Goal: Task Accomplishment & Management: Complete application form

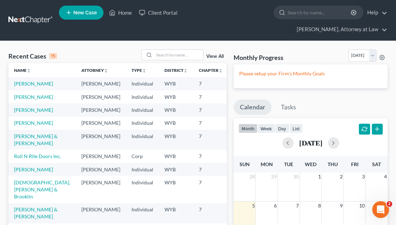
click at [82, 12] on span "New Case" at bounding box center [84, 12] width 23 height 5
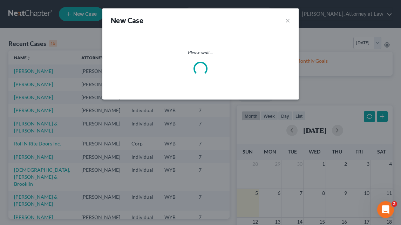
select select "92"
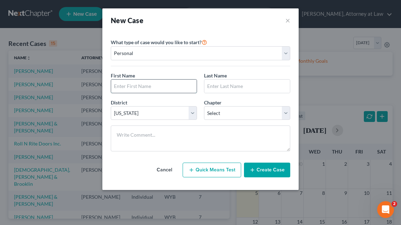
click at [150, 88] on input "text" at bounding box center [153, 86] width 85 height 13
type input "[PERSON_NAME]"
click at [115, 85] on input "[PERSON_NAME]" at bounding box center [153, 86] width 85 height 13
type input "[PERSON_NAME]"
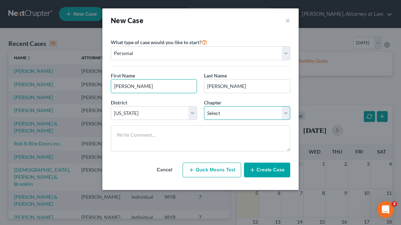
click at [254, 112] on select "Select 7 11 12 13" at bounding box center [247, 113] width 86 height 14
select select "0"
click at [204, 106] on select "Select 7 11 12 13" at bounding box center [247, 113] width 86 height 14
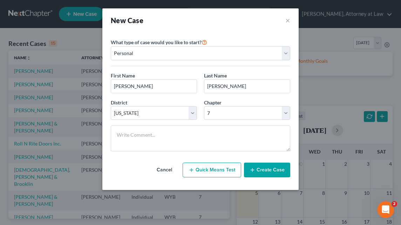
click at [261, 169] on button "Create Case" at bounding box center [267, 170] width 46 height 15
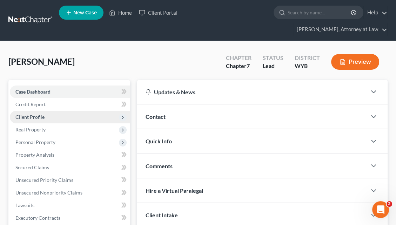
click at [49, 111] on span "Client Profile" at bounding box center [70, 117] width 120 height 13
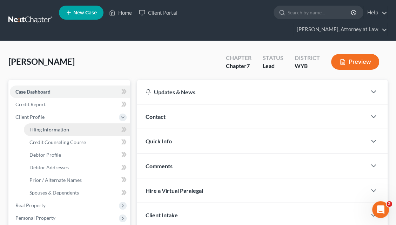
click at [73, 123] on link "Filing Information" at bounding box center [77, 129] width 106 height 13
select select "1"
select select "0"
select select "92"
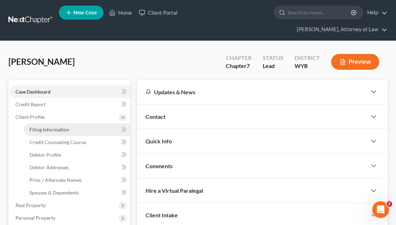
select select "53"
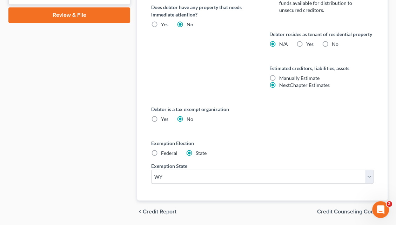
scroll to position [418, 0]
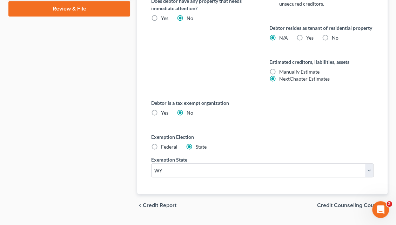
click at [347, 203] on span "Credit Counseling Course" at bounding box center [349, 206] width 65 height 6
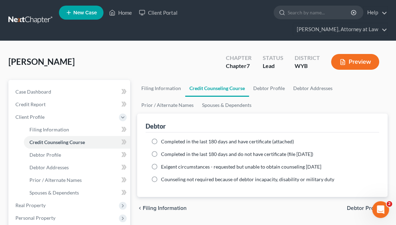
click at [161, 138] on label "Completed in the last 180 days and have certificate (attached)" at bounding box center [227, 141] width 133 height 7
click at [164, 138] on input "Completed in the last 180 days and have certificate (attached)" at bounding box center [166, 140] width 5 height 5
radio input "true"
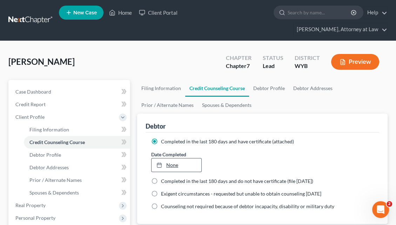
click at [172, 158] on link "None" at bounding box center [176, 164] width 50 height 13
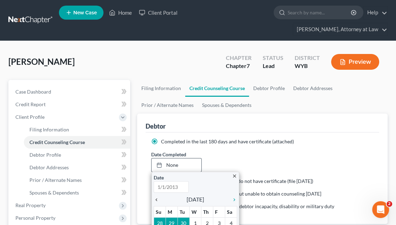
type input "[DATE]"
click at [158, 197] on icon "chevron_left" at bounding box center [157, 200] width 9 height 6
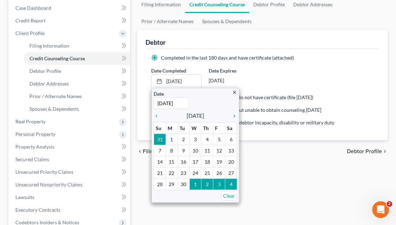
scroll to position [85, 0]
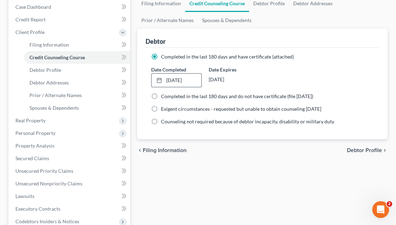
click at [356, 147] on span "Debtor Profile" at bounding box center [363, 150] width 35 height 6
select select "0"
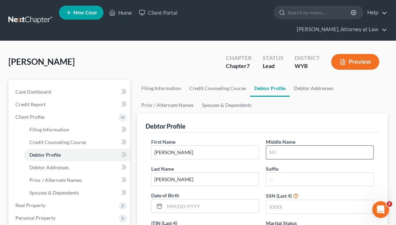
click at [277, 146] on input "text" at bounding box center [319, 152] width 107 height 13
type input "Hexie"
click at [196, 199] on input "text" at bounding box center [211, 205] width 94 height 13
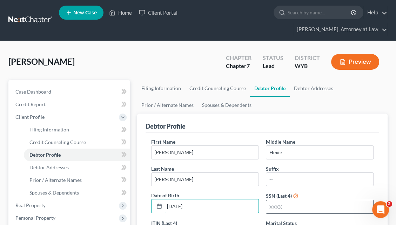
type input "[DATE]"
click at [274, 200] on input "text" at bounding box center [319, 206] width 107 height 13
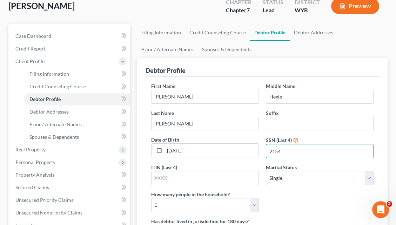
scroll to position [63, 0]
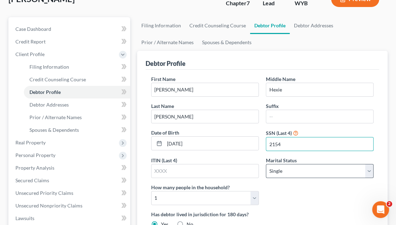
type input "2154"
click at [369, 164] on select "Select Single Married Separated Divorced Widowed" at bounding box center [320, 171] width 108 height 14
select select "3"
click at [266, 164] on select "Select Single Married Separated Divorced Widowed" at bounding box center [320, 171] width 108 height 14
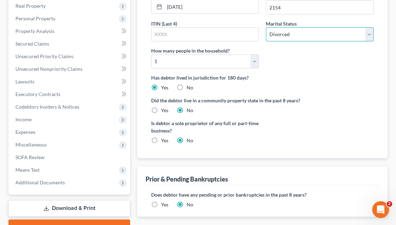
scroll to position [226, 0]
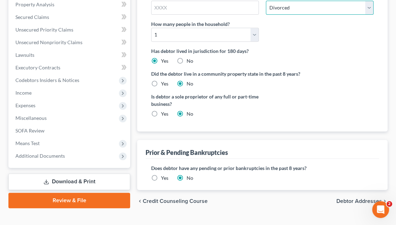
drag, startPoint x: 398, startPoint y: 136, endPoint x: 4, endPoint y: 11, distance: 413.3
click at [344, 198] on span "Debtor Addresses" at bounding box center [359, 201] width 46 height 6
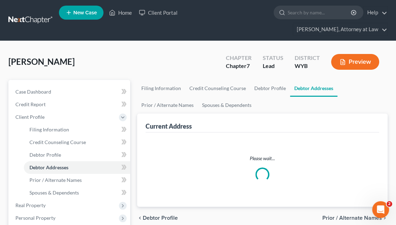
select select "0"
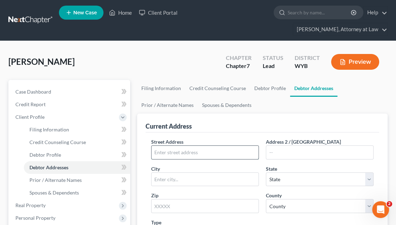
click at [169, 146] on input "text" at bounding box center [204, 152] width 107 height 13
type input "[STREET_ADDRESS]"
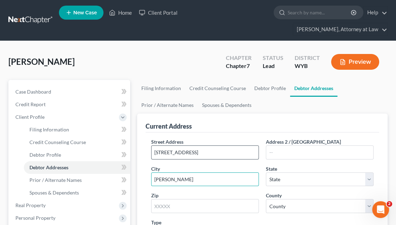
type input "[PERSON_NAME]"
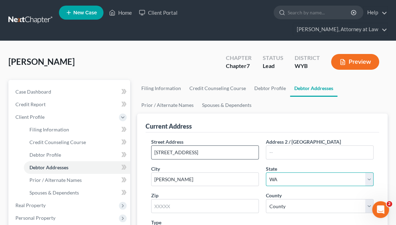
select select "53"
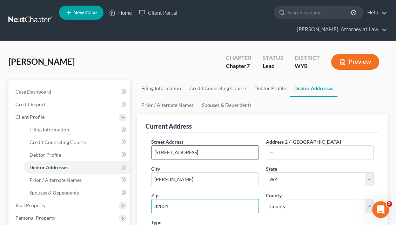
type input "82801"
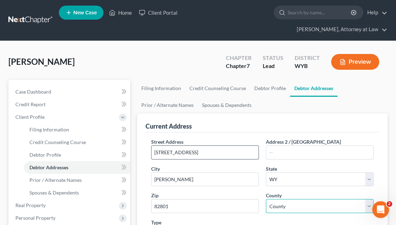
select select "16"
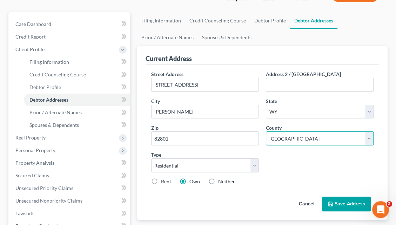
scroll to position [93, 0]
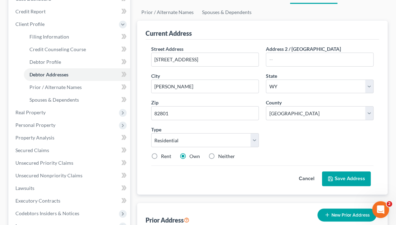
click at [161, 153] on label "Rent" at bounding box center [166, 156] width 10 height 7
click at [164, 153] on input "Rent" at bounding box center [166, 155] width 5 height 5
radio input "true"
click at [332, 177] on icon at bounding box center [330, 179] width 4 height 4
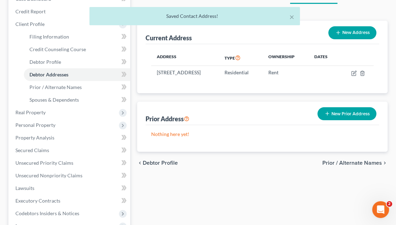
click at [349, 160] on span "Prior / Alternate Names" at bounding box center [352, 163] width 60 height 6
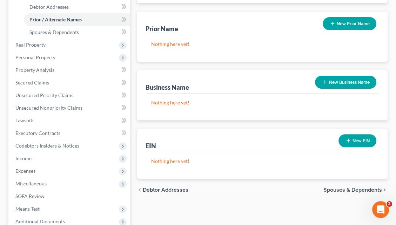
scroll to position [173, 0]
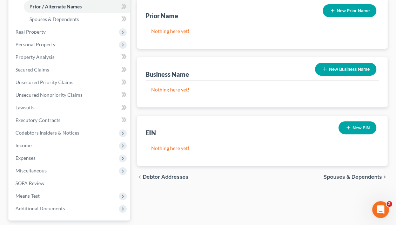
click at [352, 174] on span "Spouses & Dependents" at bounding box center [352, 177] width 59 height 6
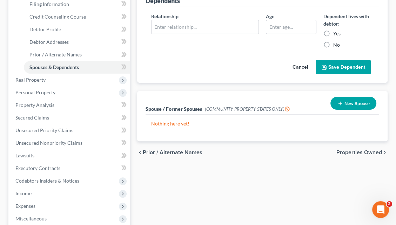
click at [369, 150] on span "Properties Owned" at bounding box center [359, 153] width 46 height 6
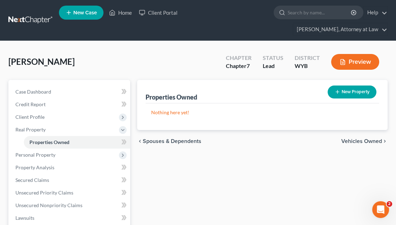
click at [366, 138] on span "Vehicles Owned" at bounding box center [361, 141] width 41 height 6
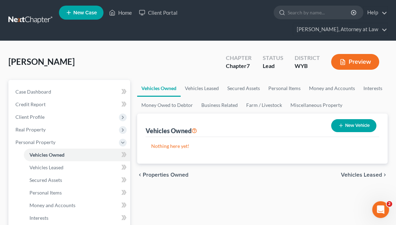
click at [357, 119] on button "New Vehicle" at bounding box center [353, 125] width 45 height 13
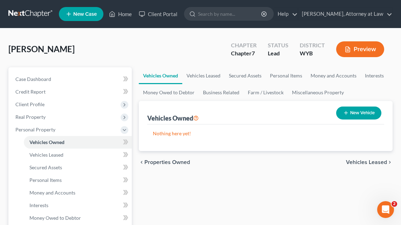
select select "0"
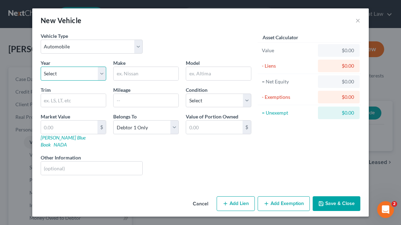
click at [60, 72] on select "Select 2026 2025 2024 2023 2022 2021 2020 2019 2018 2017 2016 2015 2014 2013 20…" at bounding box center [74, 74] width 66 height 14
select select "9"
click at [41, 67] on select "Select 2026 2025 2024 2023 2022 2021 2020 2019 2018 2017 2016 2015 2014 2013 20…" at bounding box center [74, 74] width 66 height 14
click at [128, 76] on input "text" at bounding box center [146, 73] width 65 height 13
type input "Chevrolet"
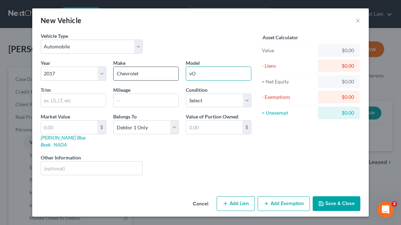
type input "v"
type input "Volt"
click at [121, 96] on input "text" at bounding box center [146, 100] width 65 height 13
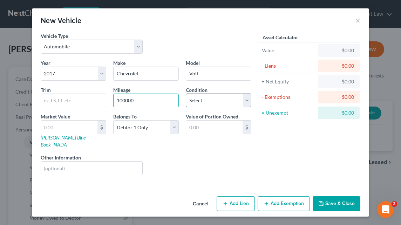
type input "100000"
click at [247, 98] on select "Select Excellent Very Good Good Fair Poor" at bounding box center [219, 101] width 66 height 14
select select "2"
click at [186, 94] on select "Select Excellent Very Good Good Fair Poor" at bounding box center [219, 101] width 66 height 14
click at [63, 138] on link "[PERSON_NAME] Blue Book" at bounding box center [63, 141] width 45 height 13
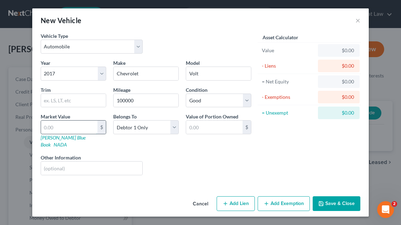
click at [60, 124] on input "text" at bounding box center [69, 127] width 56 height 13
type input "7"
type input "7.00"
type input "70"
type input "70.00"
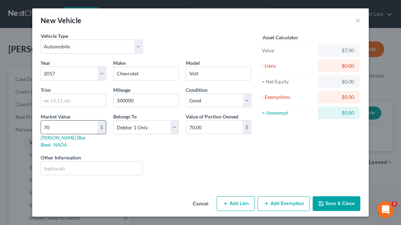
type input "700"
type input "700.00"
type input "7000"
type input "7,000.00"
type input "7,0000"
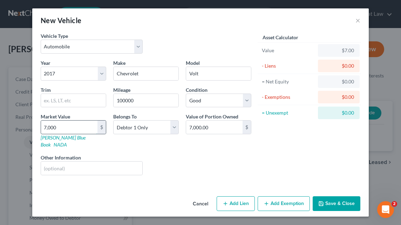
type input "70,000.00"
type input "70,00"
type input "7,000.00"
type input "7,000"
click at [184, 154] on div "Liens Select" at bounding box center [200, 164] width 109 height 21
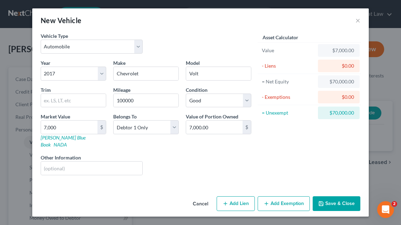
click at [241, 196] on button "Add Lien" at bounding box center [236, 203] width 38 height 15
select select "0"
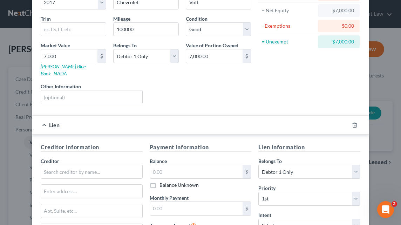
scroll to position [74, 0]
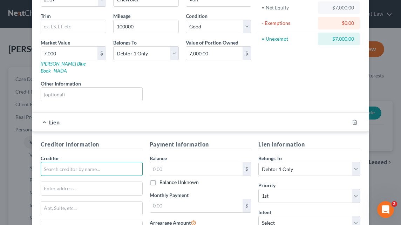
click at [87, 162] on input "text" at bounding box center [92, 169] width 102 height 14
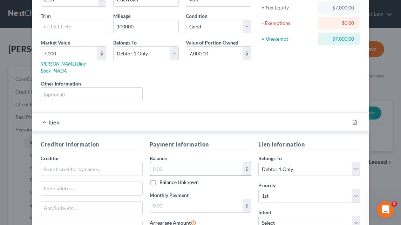
click at [153, 162] on input "text" at bounding box center [196, 168] width 93 height 13
type input "9,015.79"
click at [164, 199] on input "text" at bounding box center [196, 205] width 93 height 13
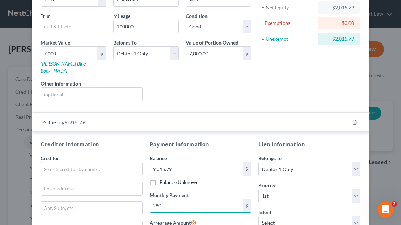
type input "280"
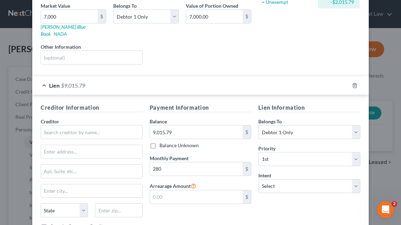
scroll to position [113, 0]
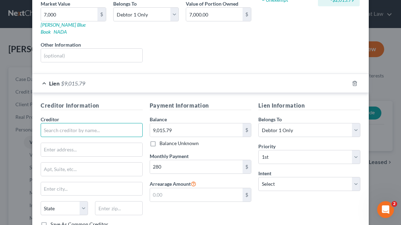
click at [65, 124] on input "text" at bounding box center [92, 130] width 102 height 14
type input "Elements Financial"
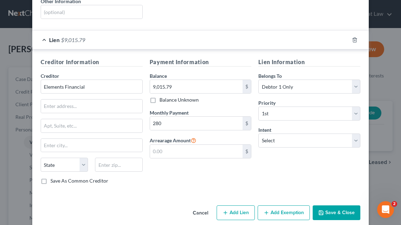
scroll to position [157, 0]
click at [334, 206] on button "Save & Close" at bounding box center [337, 212] width 48 height 15
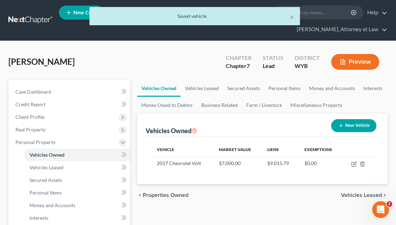
click at [352, 192] on span "Vehicles Leased" at bounding box center [361, 195] width 41 height 6
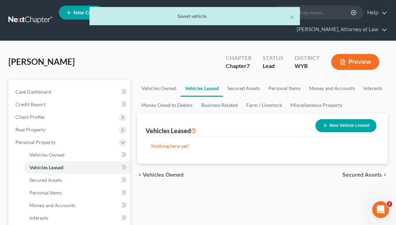
click at [350, 172] on span "Secured Assets" at bounding box center [362, 175] width 40 height 6
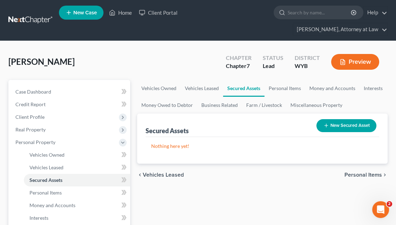
click at [365, 172] on span "Personal Items" at bounding box center [362, 175] width 37 height 6
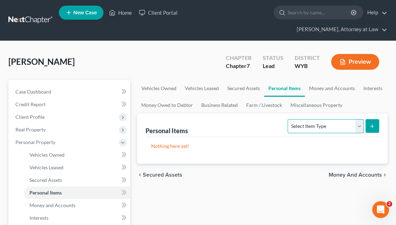
click at [359, 119] on select "Select Item Type Clothing Collectibles Of Value Electronics Firearms Household …" at bounding box center [325, 126] width 76 height 14
select select "household_goods"
click at [288, 119] on select "Select Item Type Clothing Collectibles Of Value Electronics Firearms Household …" at bounding box center [325, 126] width 76 height 14
click at [369, 123] on icon "submit" at bounding box center [372, 126] width 6 height 6
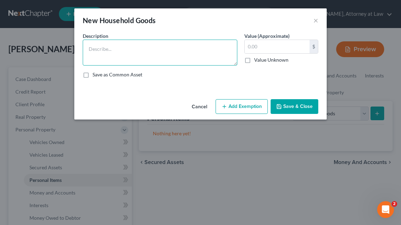
click at [90, 50] on textarea at bounding box center [160, 53] width 155 height 26
type textarea "Household Items/furniture"
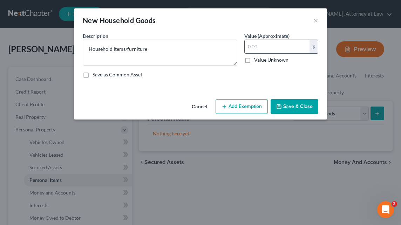
click at [247, 46] on input "text" at bounding box center [277, 46] width 65 height 13
type input "200"
click at [251, 105] on button "Add Exemption" at bounding box center [241, 106] width 52 height 15
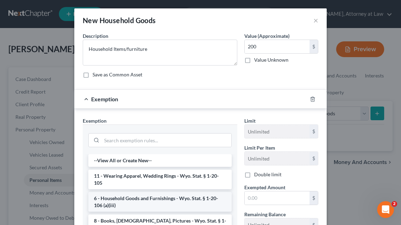
click at [165, 201] on li "6 - Household Goods and Furnishings - Wyo. Stat. § 1-20-106 (a)(iii)" at bounding box center [159, 202] width 143 height 20
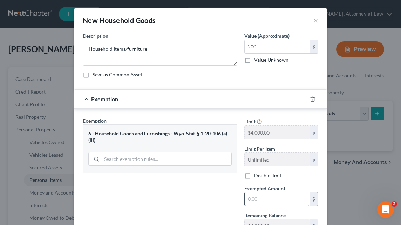
click at [246, 197] on input "text" at bounding box center [277, 198] width 65 height 13
type input "200"
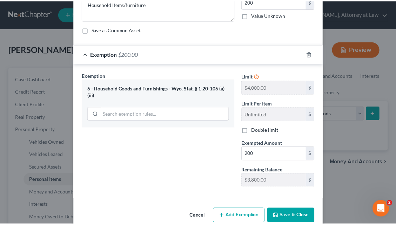
scroll to position [57, 0]
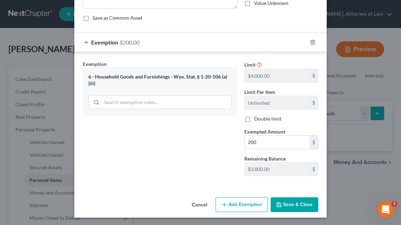
click at [288, 205] on button "Save & Close" at bounding box center [294, 204] width 48 height 15
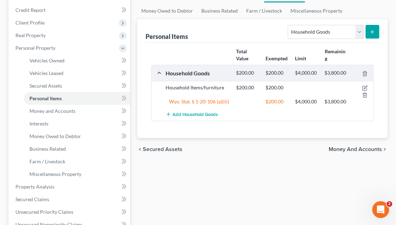
click at [363, 146] on span "Money and Accounts" at bounding box center [354, 149] width 53 height 6
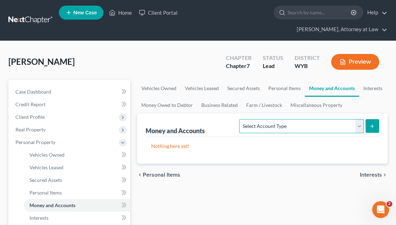
click at [357, 119] on select "Select Account Type Brokerage Cash on Hand Certificates of Deposit Checking Acc…" at bounding box center [301, 126] width 124 height 14
select select "checking"
click at [241, 119] on select "Select Account Type Brokerage Cash on Hand Certificates of Deposit Checking Acc…" at bounding box center [301, 126] width 124 height 14
click at [373, 123] on icon "submit" at bounding box center [372, 126] width 6 height 6
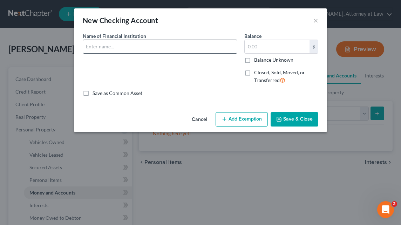
click at [95, 47] on input "text" at bounding box center [160, 46] width 154 height 13
type input "F"
type input "PIFCU"
click at [258, 47] on input "text" at bounding box center [277, 46] width 65 height 13
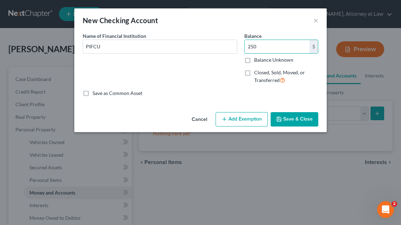
type input "250"
click at [300, 117] on button "Save & Close" at bounding box center [294, 119] width 48 height 15
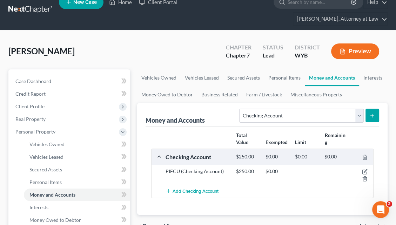
scroll to position [14, 0]
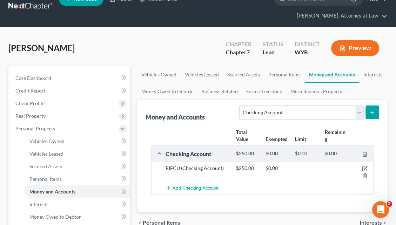
click at [368, 105] on button "submit" at bounding box center [372, 112] width 14 height 14
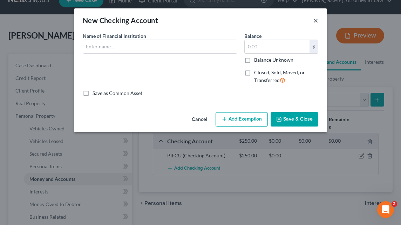
click at [315, 21] on button "×" at bounding box center [315, 20] width 5 height 8
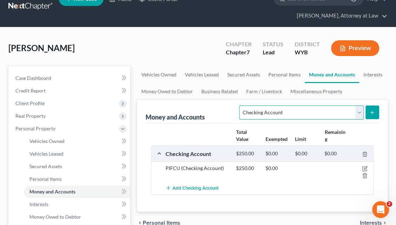
click at [360, 105] on select "Select Account Type Brokerage Cash on Hand Certificates of Deposit Checking Acc…" at bounding box center [301, 112] width 124 height 14
select select "savings"
click at [241, 105] on select "Select Account Type Brokerage Cash on Hand Certificates of Deposit Checking Acc…" at bounding box center [301, 112] width 124 height 14
click at [371, 110] on icon "submit" at bounding box center [372, 113] width 6 height 6
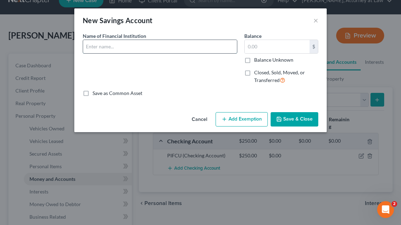
click at [112, 48] on input "text" at bounding box center [160, 46] width 154 height 13
type input "PIFCU"
click at [256, 48] on input "text" at bounding box center [277, 46] width 65 height 13
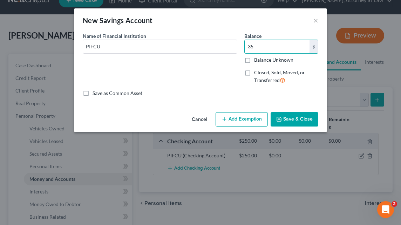
type input "35"
click at [302, 120] on button "Save & Close" at bounding box center [294, 119] width 48 height 15
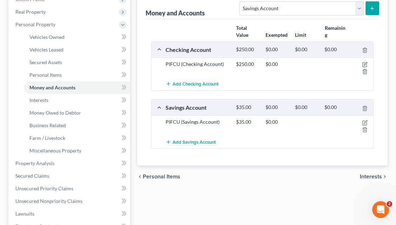
scroll to position [125, 0]
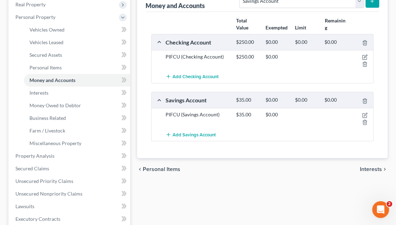
click at [371, 166] on span "Interests" at bounding box center [370, 169] width 22 height 6
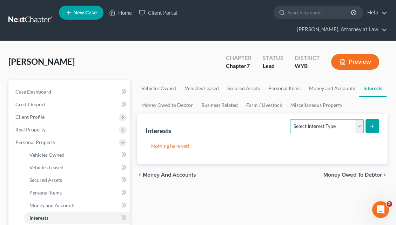
click at [361, 119] on select "Select Interest Type 401K Annuity Bond Education IRA Government Bond Government…" at bounding box center [326, 126] width 73 height 14
click at [344, 172] on span "Money Owed to Debtor" at bounding box center [352, 175] width 59 height 6
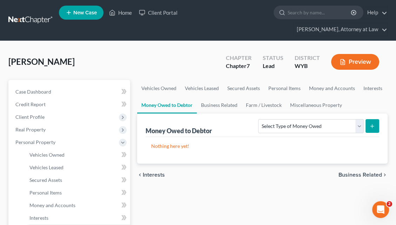
click at [345, 172] on span "Business Related" at bounding box center [359, 175] width 43 height 6
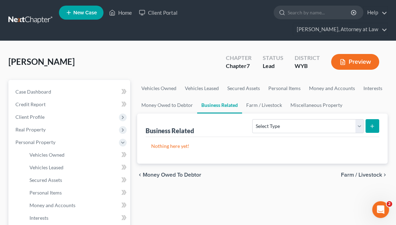
click at [350, 172] on span "Farm / Livestock" at bounding box center [361, 175] width 41 height 6
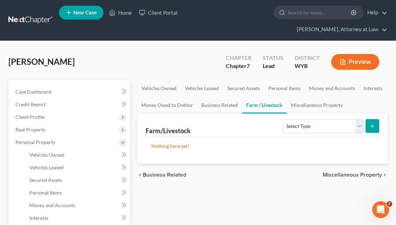
click at [340, 172] on span "Miscellaneous Property" at bounding box center [351, 175] width 59 height 6
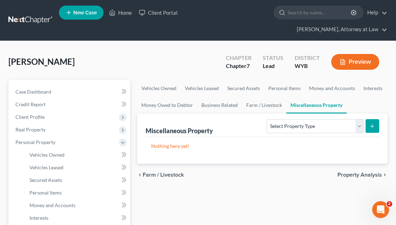
click at [342, 172] on span "Property Analysis" at bounding box center [359, 175] width 44 height 6
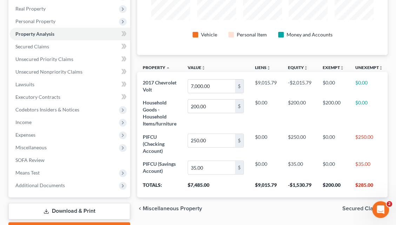
scroll to position [147, 0]
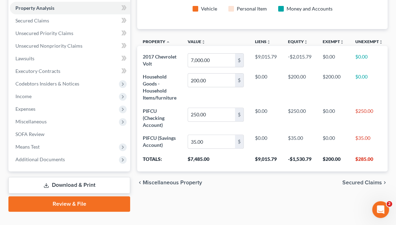
click at [358, 180] on span "Secured Claims" at bounding box center [362, 183] width 40 height 6
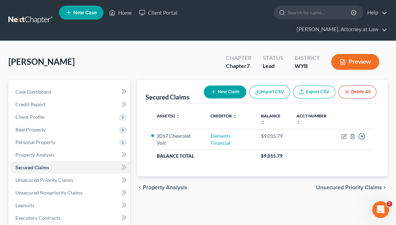
click at [357, 185] on span "Unsecured Priority Claims" at bounding box center [349, 188] width 66 height 6
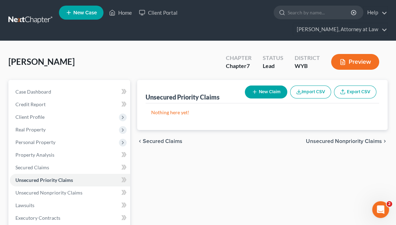
click at [348, 138] on span "Unsecured Nonpriority Claims" at bounding box center [344, 141] width 76 height 6
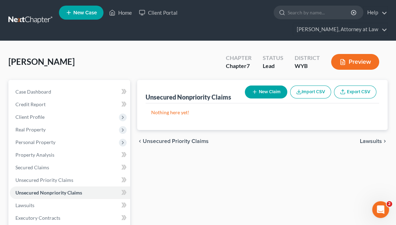
click at [363, 138] on span "Lawsuits" at bounding box center [370, 141] width 22 height 6
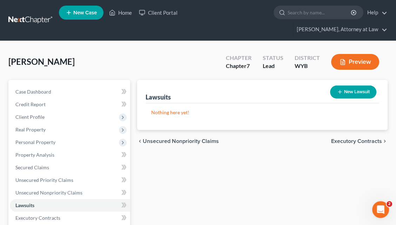
click at [351, 85] on button "New Lawsuit" at bounding box center [353, 91] width 46 height 13
select select "0"
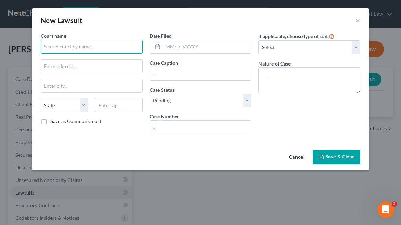
click at [68, 50] on input "text" at bounding box center [92, 47] width 102 height 14
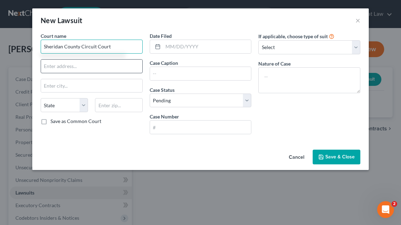
type input "Sheridan County Circuit Court"
click at [58, 69] on input "text" at bounding box center [91, 66] width 101 height 13
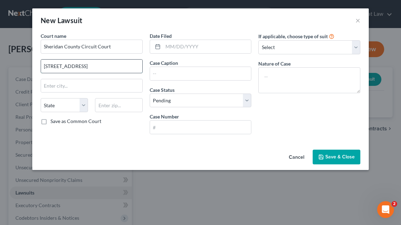
type input "[STREET_ADDRESS]"
type input "[PERSON_NAME]"
select select "53"
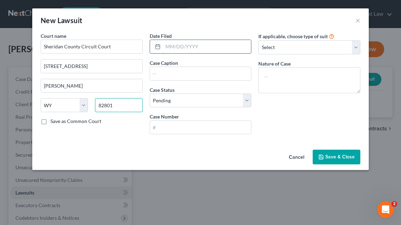
type input "82801"
click at [169, 44] on input "text" at bounding box center [207, 46] width 88 height 13
click at [167, 71] on input "text" at bounding box center [200, 73] width 101 height 13
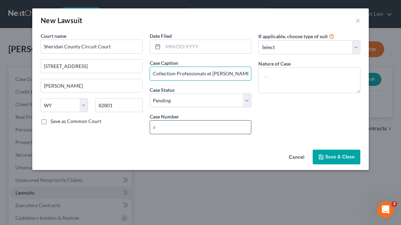
type input "Collection Professionals et [PERSON_NAME]"
click at [159, 124] on input "text" at bounding box center [200, 127] width 101 height 13
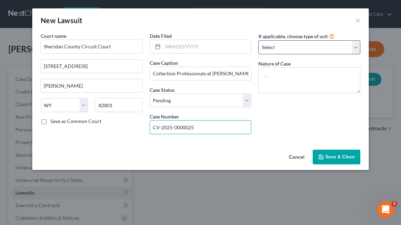
type input "CV-2025-0000025"
click at [357, 50] on select "Select Repossession Garnishment Foreclosure Attached, Seized, Or Levied Other" at bounding box center [309, 47] width 102 height 14
click at [290, 127] on div "If applicable, choose type of suit Select Repossession Garnishment Foreclosure …" at bounding box center [309, 86] width 109 height 108
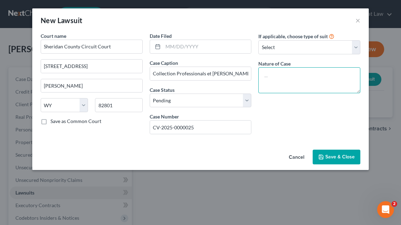
click at [273, 74] on textarea at bounding box center [309, 80] width 102 height 26
type textarea "collection case"
click at [342, 150] on button "Save & Close" at bounding box center [337, 157] width 48 height 15
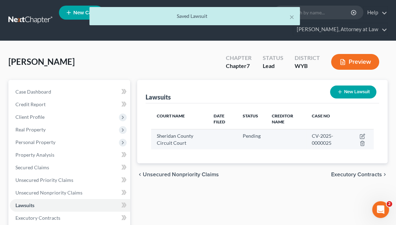
click at [354, 130] on td at bounding box center [360, 139] width 25 height 20
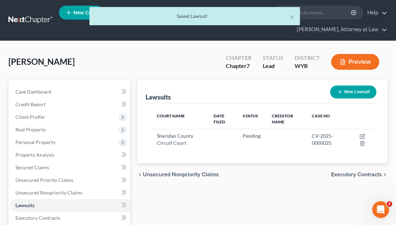
click at [343, 172] on span "Executory Contracts" at bounding box center [356, 175] width 51 height 6
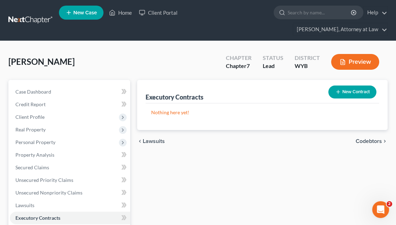
click at [364, 138] on span "Codebtors" at bounding box center [368, 141] width 26 height 6
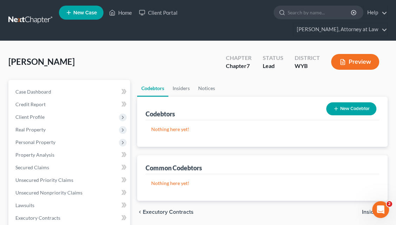
click at [366, 209] on span "Insiders" at bounding box center [372, 212] width 20 height 6
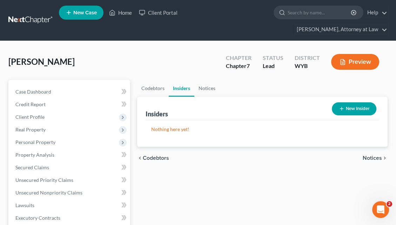
click at [372, 155] on span "Notices" at bounding box center [371, 158] width 19 height 6
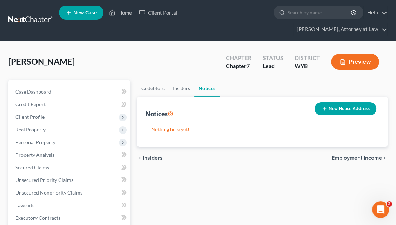
click at [365, 155] on span "Employment Income" at bounding box center [356, 158] width 50 height 6
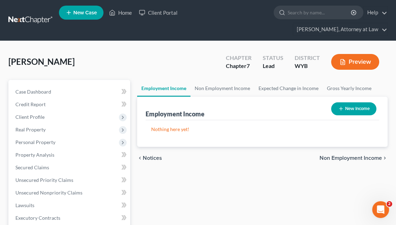
click at [357, 102] on button "New Income" at bounding box center [353, 108] width 45 height 13
select select "0"
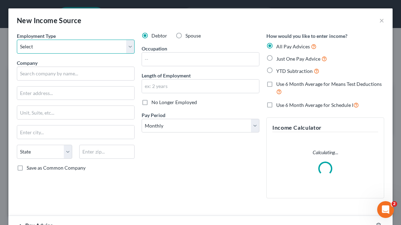
click at [128, 50] on select "Select Full or [DEMOGRAPHIC_DATA] Employment Self Employment" at bounding box center [76, 47] width 118 height 14
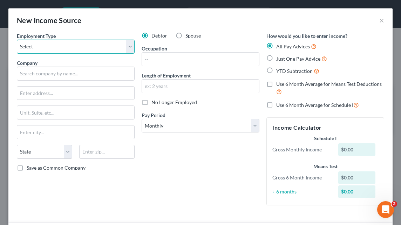
select select "0"
click at [17, 40] on select "Select Full or [DEMOGRAPHIC_DATA] Employment Self Employment" at bounding box center [76, 47] width 118 height 14
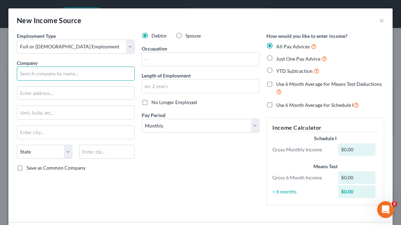
click at [67, 74] on input "text" at bounding box center [76, 74] width 118 height 14
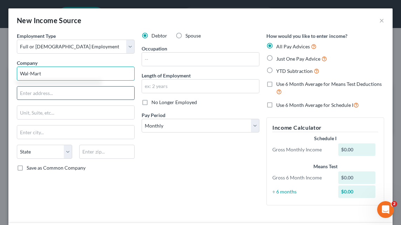
type input "Wal-Mart"
click at [51, 92] on input "text" at bounding box center [75, 93] width 117 height 13
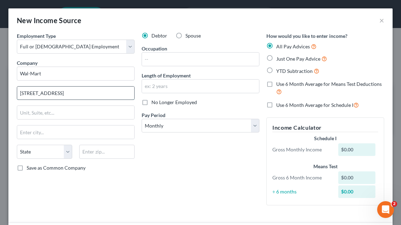
type input "[STREET_ADDRESS]"
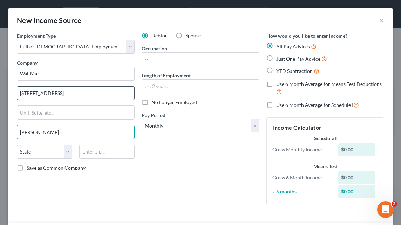
type input "[PERSON_NAME]"
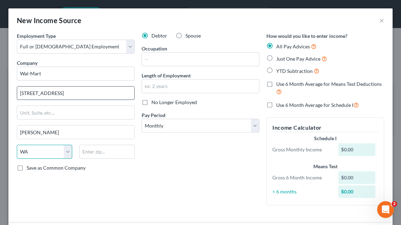
select select "53"
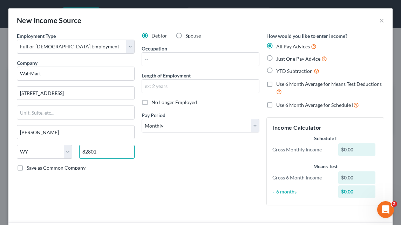
type input "82801"
click at [159, 165] on div "Debtor Spouse Occupation Length of Employment No Longer Employed Pay Period * S…" at bounding box center [200, 121] width 125 height 179
click at [149, 87] on input "text" at bounding box center [200, 86] width 117 height 13
type input "5 years"
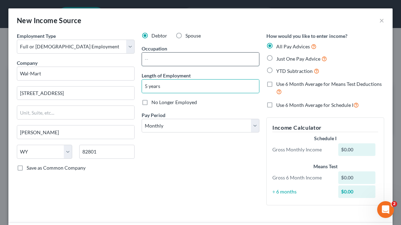
click at [153, 56] on input "text" at bounding box center [200, 59] width 117 height 13
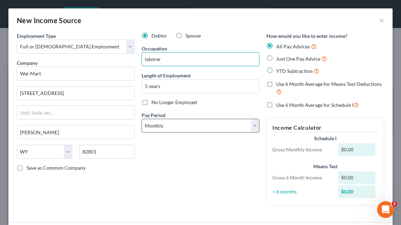
type input "laborer"
click at [174, 128] on select "Select Monthly Twice Monthly Every Other Week Weekly" at bounding box center [201, 126] width 118 height 14
select select "2"
click at [142, 119] on select "Select Monthly Twice Monthly Every Other Week Weekly" at bounding box center [201, 126] width 118 height 14
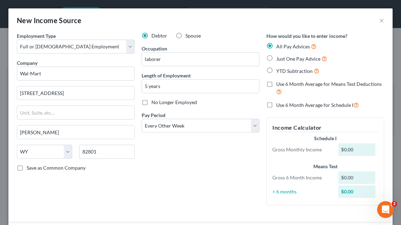
click at [276, 57] on label "Just One Pay Advice" at bounding box center [301, 59] width 51 height 8
click at [279, 57] on input "Just One Pay Advice" at bounding box center [281, 57] width 5 height 5
radio input "true"
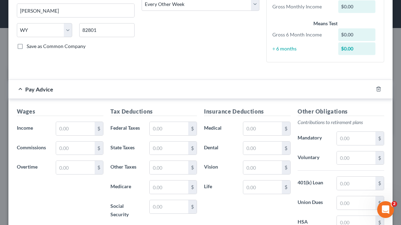
scroll to position [123, 0]
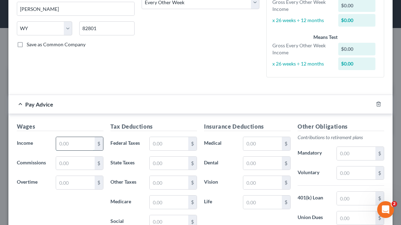
click at [71, 141] on input "text" at bounding box center [75, 143] width 39 height 13
type input "1,850"
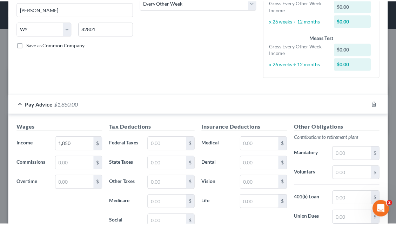
scroll to position [228, 0]
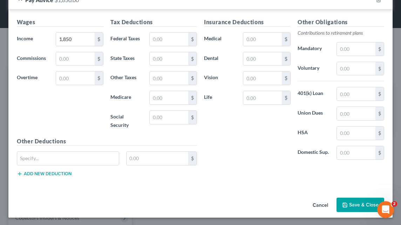
click at [356, 203] on button "Save & Close" at bounding box center [360, 205] width 48 height 15
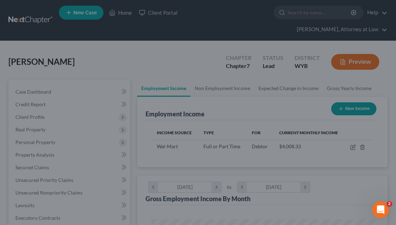
scroll to position [350241, 350117]
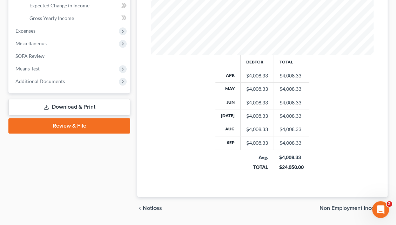
click at [362, 205] on span "Non Employment Income" at bounding box center [350, 208] width 62 height 6
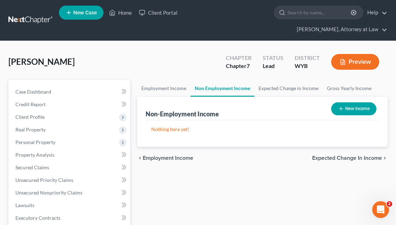
click at [348, 155] on span "Expected Change in Income" at bounding box center [347, 158] width 70 height 6
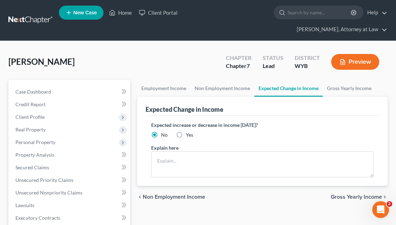
click at [350, 194] on span "Gross Yearly Income" at bounding box center [355, 197] width 51 height 6
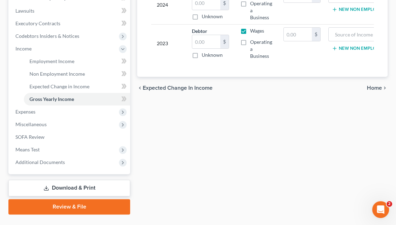
scroll to position [197, 0]
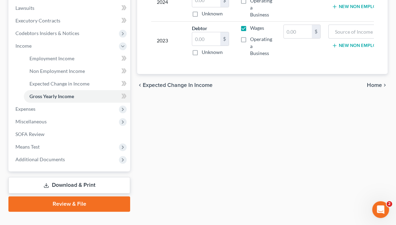
click at [370, 82] on span "Home" at bounding box center [373, 85] width 15 height 6
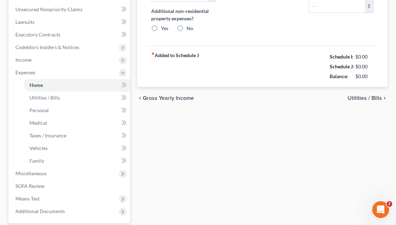
type input "0.00"
radio input "true"
type input "0.00"
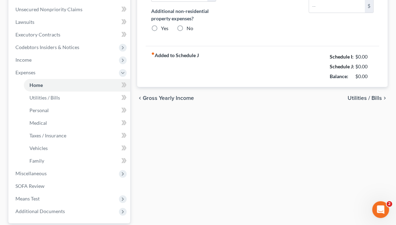
type input "0.00"
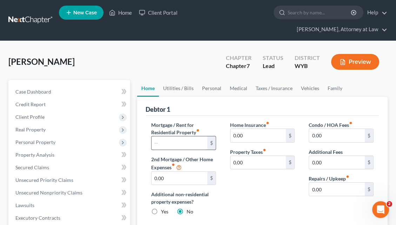
click at [163, 136] on input "text" at bounding box center [179, 142] width 56 height 13
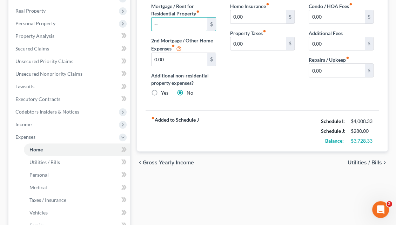
scroll to position [122, 0]
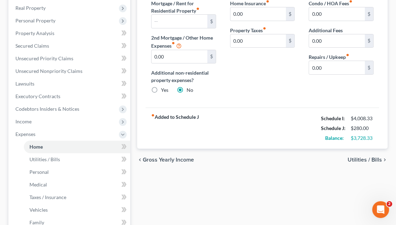
click at [357, 157] on span "Utilities / Bills" at bounding box center [364, 160] width 34 height 6
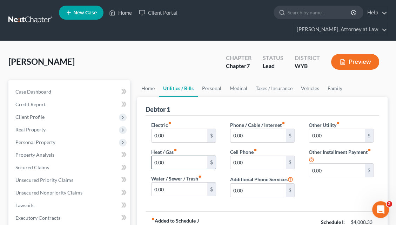
click at [153, 156] on input "0.00" at bounding box center [179, 162] width 56 height 13
type input "180"
click at [153, 183] on input "0.00" at bounding box center [179, 189] width 56 height 13
type input "101"
click at [233, 129] on input "0.00" at bounding box center [258, 135] width 56 height 13
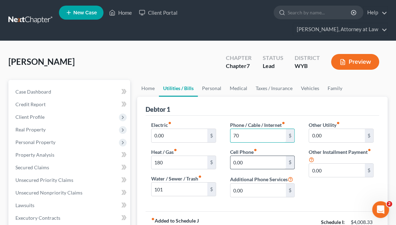
type input "70"
click at [232, 156] on input "0.00" at bounding box center [258, 162] width 56 height 13
click at [232, 156] on input "09" at bounding box center [258, 162] width 56 height 13
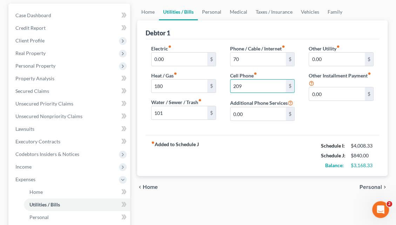
type input "209"
click at [370, 184] on span "Personal" at bounding box center [370, 187] width 22 height 6
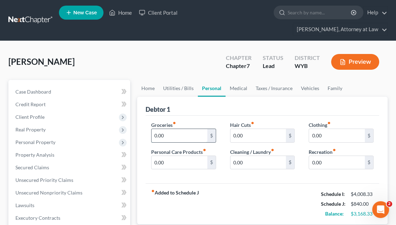
click at [162, 129] on input "0.00" at bounding box center [179, 135] width 56 height 13
type input "1,200"
click at [159, 156] on input "0.00" at bounding box center [179, 162] width 56 height 13
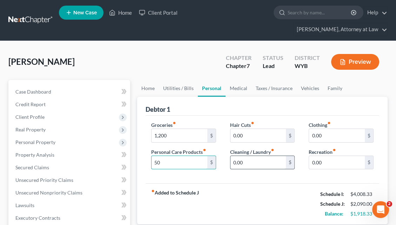
type input "50"
click at [234, 156] on input "0.00" at bounding box center [258, 162] width 56 height 13
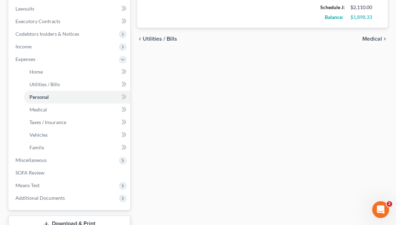
type input "20"
click at [366, 36] on span "Medical" at bounding box center [372, 39] width 20 height 6
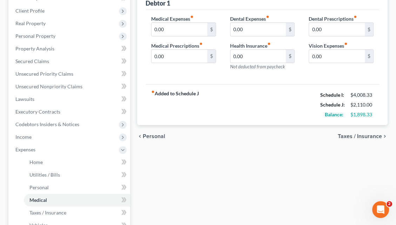
click at [363, 133] on span "Taxes / Insurance" at bounding box center [359, 136] width 44 height 6
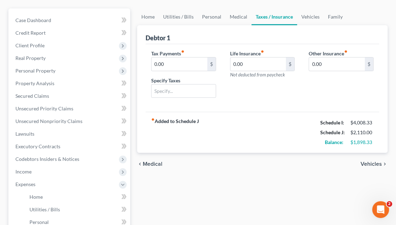
scroll to position [91, 0]
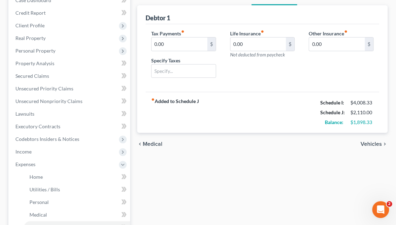
click at [372, 141] on span "Vehicles" at bounding box center [370, 144] width 21 height 6
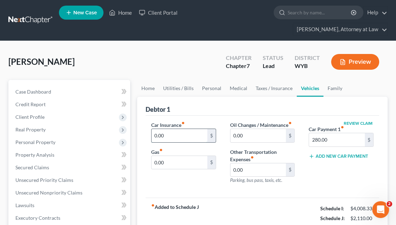
click at [173, 129] on input "0.00" at bounding box center [179, 135] width 56 height 13
type input "145"
click at [158, 156] on input "0.00" at bounding box center [179, 162] width 56 height 13
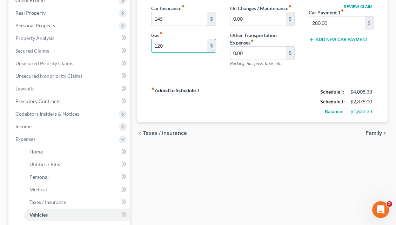
scroll to position [117, 0]
type input "120"
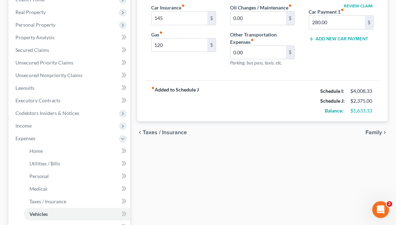
click at [371, 130] on span "Family" at bounding box center [373, 133] width 16 height 6
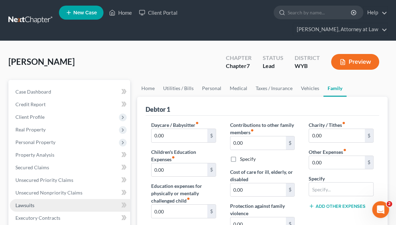
click at [56, 199] on link "Lawsuits" at bounding box center [70, 205] width 120 height 13
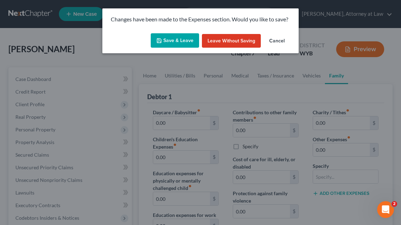
click at [183, 45] on button "Save & Leave" at bounding box center [175, 40] width 48 height 15
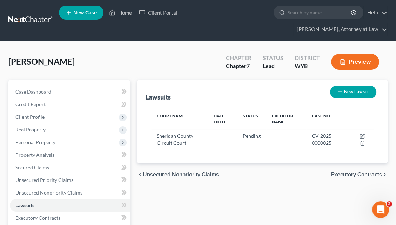
click at [350, 85] on button "New Lawsuit" at bounding box center [353, 91] width 46 height 13
select select "0"
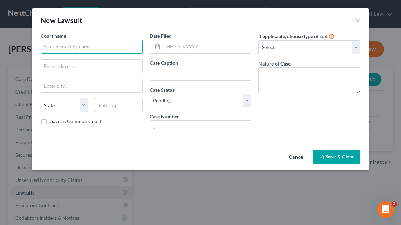
click at [51, 47] on input "text" at bounding box center [92, 47] width 102 height 14
type input "Sheridan County Circuit Court"
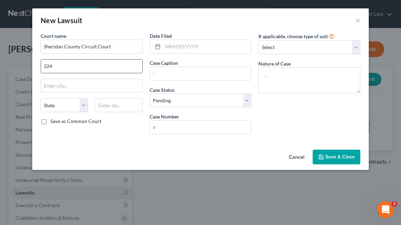
type input "[STREET_ADDRESS]"
type input "[PERSON_NAME]"
select select "53"
type input "82801"
type input "Collection Professionals et [PERSON_NAME]"
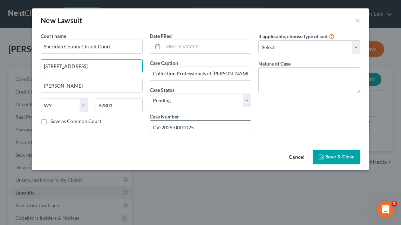
click at [196, 126] on input "CV-2025-0000025" at bounding box center [200, 127] width 101 height 13
type input "CV-2025-0000047"
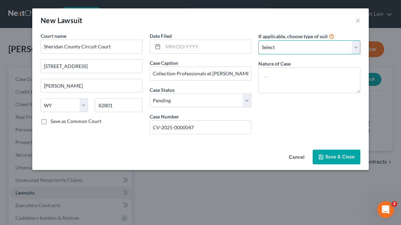
click at [356, 49] on select "Select Repossession Garnishment Foreclosure Attached, Seized, Or Levied Other" at bounding box center [309, 47] width 102 height 14
select select "1"
click at [258, 40] on select "Select Repossession Garnishment Foreclosure Attached, Seized, Or Levied Other" at bounding box center [309, 47] width 102 height 14
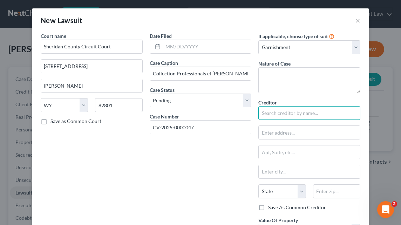
click at [277, 115] on input "text" at bounding box center [309, 113] width 102 height 14
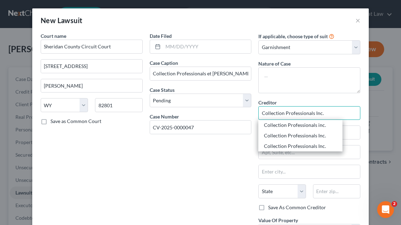
type input "Collection Professionals Inc."
click at [229, 160] on div "Date Filed Case Caption Collection Professionals et [PERSON_NAME] Case Status *…" at bounding box center [200, 156] width 109 height 248
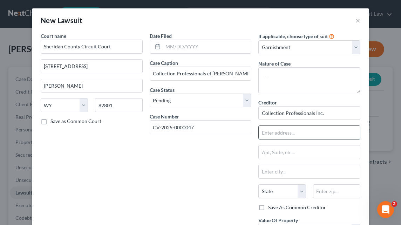
click at [265, 133] on input "text" at bounding box center [309, 132] width 101 height 13
type input "P.O. Box 2088"
click at [266, 172] on input "text" at bounding box center [309, 171] width 101 height 13
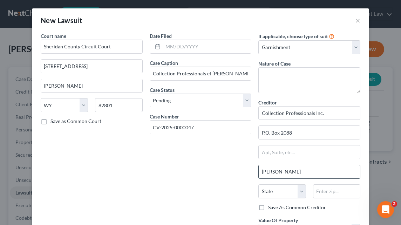
type input "[PERSON_NAME]"
select select "53"
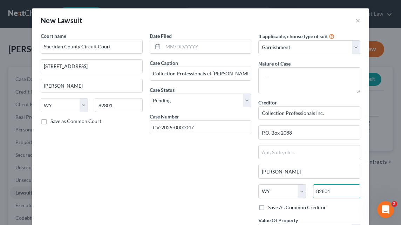
type input "82801"
click at [213, 179] on div "Date Filed Case Caption Collection Professionals et [PERSON_NAME] Case Status *…" at bounding box center [200, 156] width 109 height 248
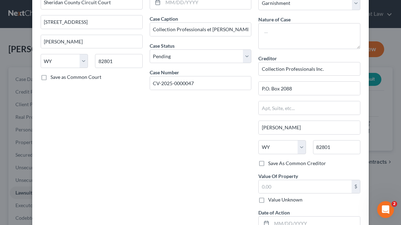
scroll to position [54, 0]
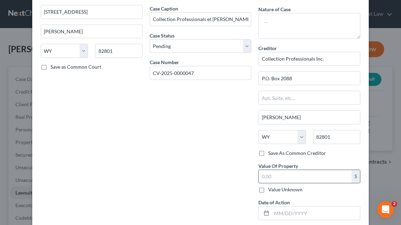
click at [300, 177] on input "text" at bounding box center [305, 176] width 93 height 13
click at [268, 189] on label "Value Unknown" at bounding box center [285, 189] width 34 height 7
click at [271, 189] on input "Value Unknown" at bounding box center [273, 188] width 5 height 5
checkbox input "true"
type input "0.00"
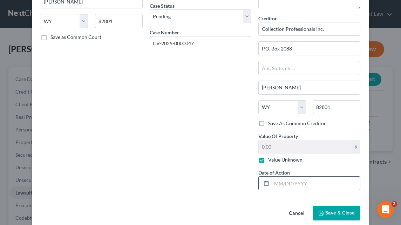
scroll to position [86, 0]
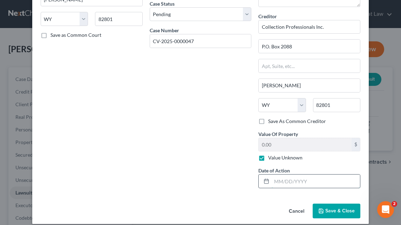
click at [294, 182] on input "text" at bounding box center [316, 180] width 88 height 13
type input "[DATE]"
click at [326, 210] on span "Save & Close" at bounding box center [339, 211] width 29 height 6
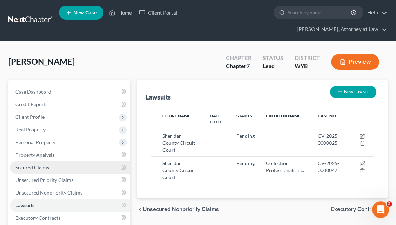
click at [86, 161] on link "Secured Claims" at bounding box center [70, 167] width 120 height 13
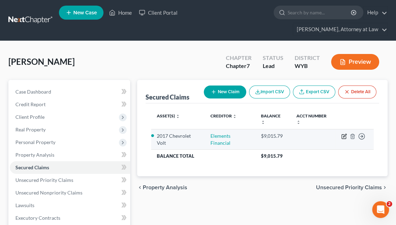
click at [344, 133] on icon "button" at bounding box center [344, 136] width 6 height 6
select select "0"
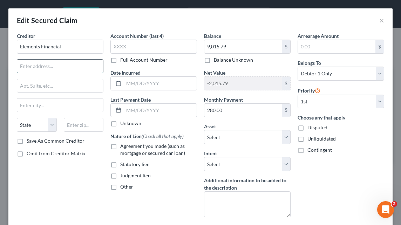
click at [30, 68] on input "text" at bounding box center [60, 66] width 86 height 13
type input "P.O. Box 7123"
click at [25, 104] on input "text" at bounding box center [60, 104] width 86 height 13
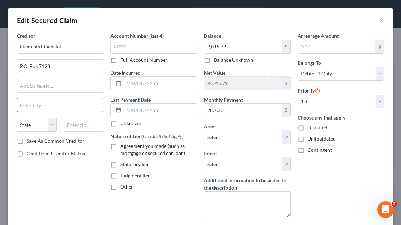
type input "i"
type input "[GEOGRAPHIC_DATA]"
select select "13"
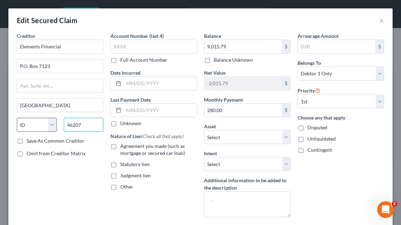
type input "46207"
click at [24, 124] on select "State [US_STATE] AK AR AZ CA CO CT DE DC [GEOGRAPHIC_DATA] [GEOGRAPHIC_DATA] GU…" at bounding box center [37, 125] width 40 height 14
select select "15"
click at [17, 118] on select "State [US_STATE] AK AR AZ CA CO CT DE DC [GEOGRAPHIC_DATA] [GEOGRAPHIC_DATA] GU…" at bounding box center [37, 125] width 40 height 14
click at [60, 164] on div "Creditor * Elements Financial P.O. [GEOGRAPHIC_DATA][US_STATE] AZ CA CO CT DE D…" at bounding box center [60, 127] width 94 height 191
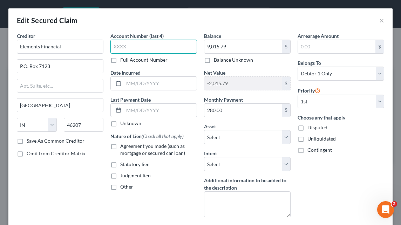
click at [122, 47] on input "text" at bounding box center [153, 47] width 87 height 14
type input "0349"
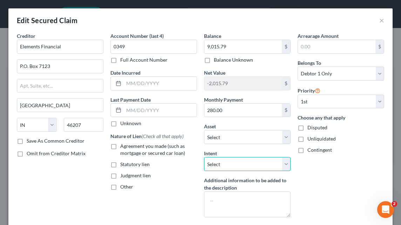
click at [282, 167] on select "Select Surrender Redeem Reaffirm Avoid Other" at bounding box center [247, 164] width 87 height 14
select select "2"
click at [204, 157] on select "Select Surrender Redeem Reaffirm Avoid Other" at bounding box center [247, 164] width 87 height 14
click at [311, 174] on div "Arrearage Amount $ Belongs To * Select Debtor 1 Only Debtor 2 Only Debtor 1 And…" at bounding box center [341, 127] width 94 height 191
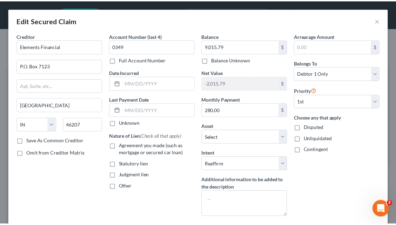
scroll to position [47, 0]
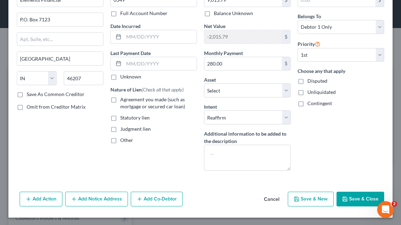
click at [360, 197] on button "Save & Close" at bounding box center [360, 199] width 48 height 15
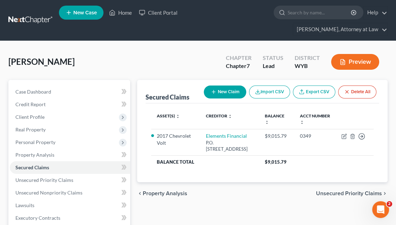
click at [337, 191] on span "Unsecured Priority Claims" at bounding box center [349, 194] width 66 height 6
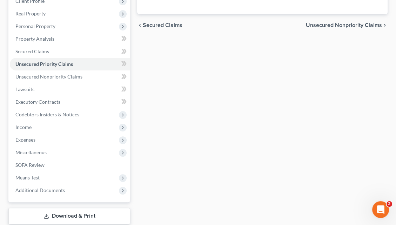
scroll to position [147, 0]
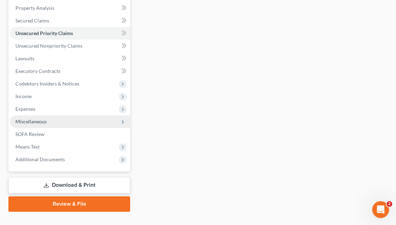
click at [87, 115] on span "Miscellaneous" at bounding box center [70, 121] width 120 height 13
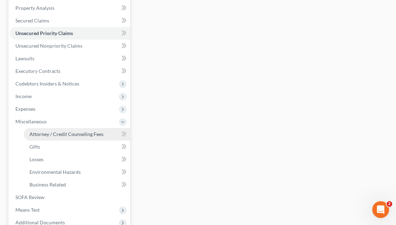
click at [87, 131] on span "Attorney / Credit Counseling Fees" at bounding box center [66, 134] width 74 height 6
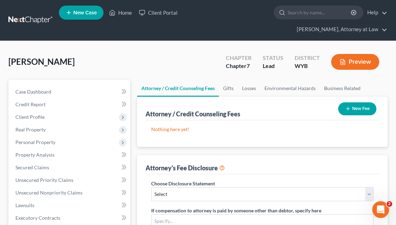
click at [347, 106] on icon "button" at bounding box center [348, 109] width 6 height 6
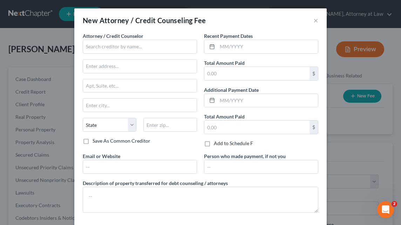
click at [309, 22] on div "New Attorney / Credit Counseling Fee ×" at bounding box center [200, 20] width 252 height 24
click at [313, 20] on button "×" at bounding box center [315, 20] width 5 height 8
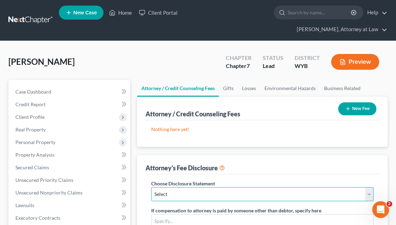
click at [371, 187] on select "Select Disclosure" at bounding box center [262, 194] width 222 height 14
select select "0"
click at [151, 187] on select "Select Disclosure" at bounding box center [262, 194] width 222 height 14
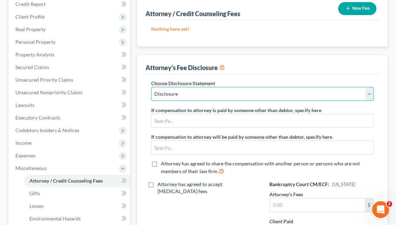
scroll to position [102, 0]
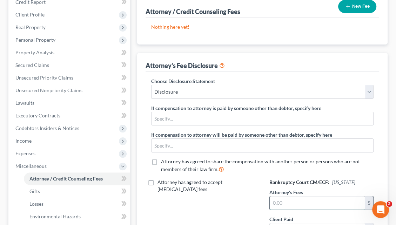
click at [283, 196] on input "text" at bounding box center [316, 202] width 95 height 13
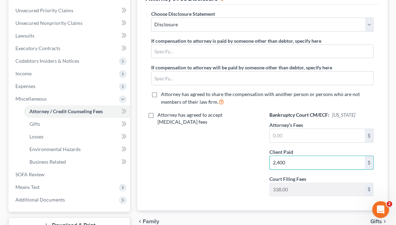
scroll to position [177, 0]
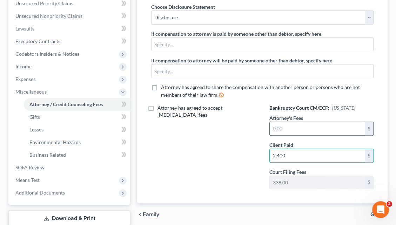
type input "2,400"
click at [283, 122] on input "text" at bounding box center [316, 128] width 95 height 13
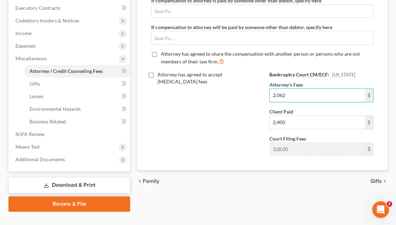
type input "2,062"
click at [371, 178] on span "Gifts" at bounding box center [376, 181] width 12 height 6
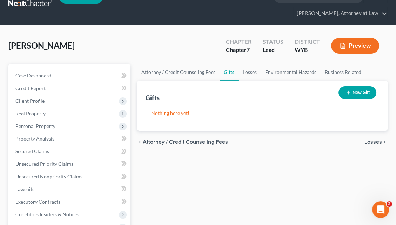
click at [375, 139] on span "Losses" at bounding box center [373, 142] width 18 height 6
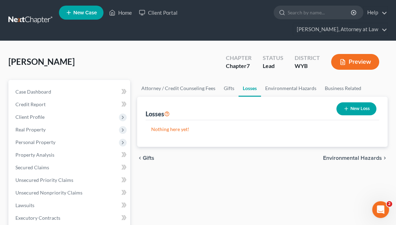
click at [362, 155] on span "Environmental Hazards" at bounding box center [352, 158] width 59 height 6
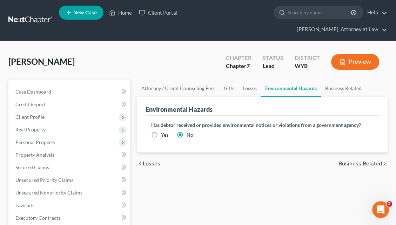
click at [362, 161] on span "Business Related" at bounding box center [359, 164] width 43 height 6
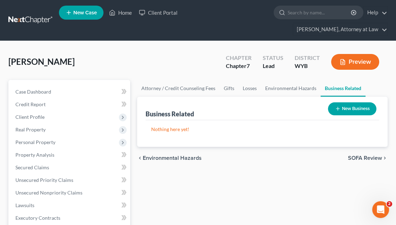
click at [362, 155] on span "SOFA Review" at bounding box center [365, 158] width 34 height 6
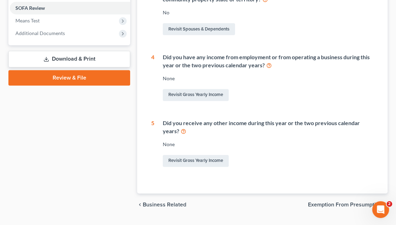
scroll to position [277, 0]
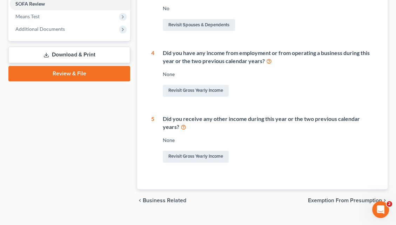
click at [366, 198] on span "Exemption from Presumption" at bounding box center [345, 201] width 74 height 6
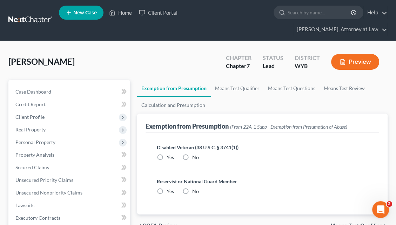
click at [351, 223] on span "Means Test Qualifier" at bounding box center [356, 226] width 52 height 6
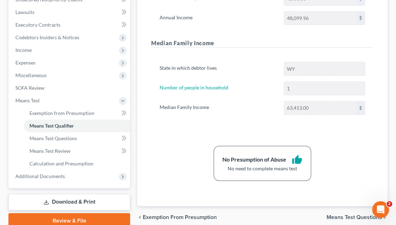
scroll to position [194, 0]
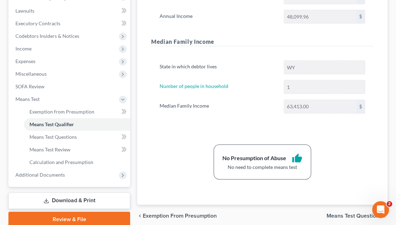
click at [210, 213] on span "Exemption from Presumption" at bounding box center [180, 216] width 74 height 6
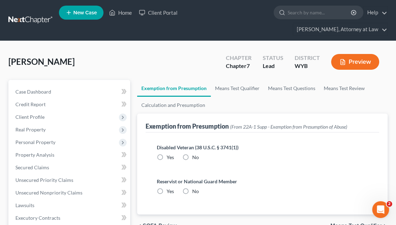
click at [192, 154] on label "No" at bounding box center [195, 157] width 7 height 7
click at [195, 154] on input "No" at bounding box center [197, 156] width 5 height 5
radio input "true"
click at [192, 188] on label "No" at bounding box center [195, 191] width 7 height 7
click at [195, 188] on input "No" at bounding box center [197, 190] width 5 height 5
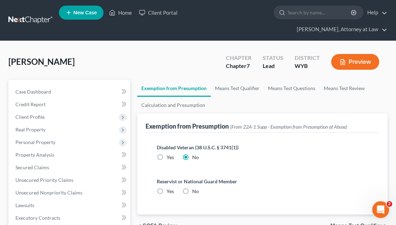
radio input "true"
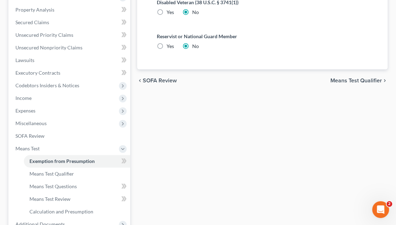
click at [348, 78] on span "Means Test Qualifier" at bounding box center [356, 81] width 52 height 6
